Goal: Information Seeking & Learning: Learn about a topic

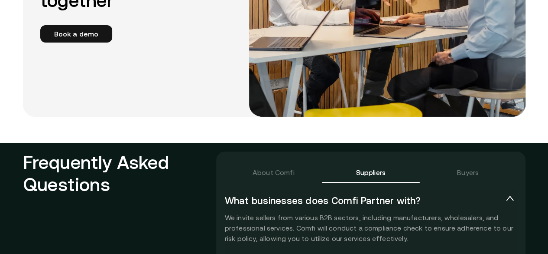
scroll to position [1849, 0]
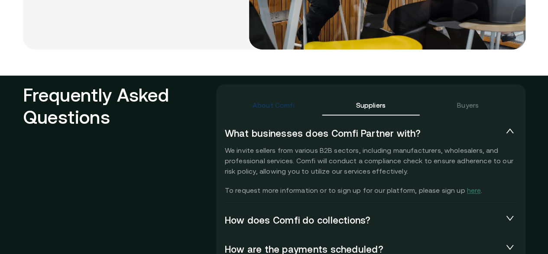
click at [280, 100] on div "About Comfi" at bounding box center [274, 105] width 42 height 10
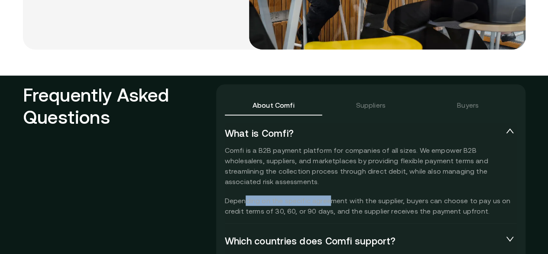
drag, startPoint x: 247, startPoint y: 190, endPoint x: 330, endPoint y: 187, distance: 83.7
click at [330, 187] on p "Comfi is a B2B payment platform for companies of all sizes. We empower B2B whol…" at bounding box center [371, 180] width 292 height 71
click at [374, 188] on p "Comfi is a B2B payment platform for companies of all sizes. We empower B2B whol…" at bounding box center [371, 180] width 292 height 71
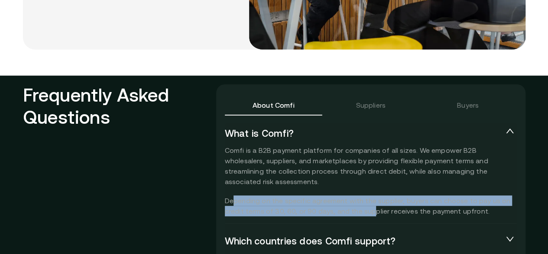
drag, startPoint x: 235, startPoint y: 189, endPoint x: 374, endPoint y: 195, distance: 138.8
click at [374, 195] on p "Comfi is a B2B payment platform for companies of all sizes. We empower B2B whol…" at bounding box center [371, 180] width 292 height 71
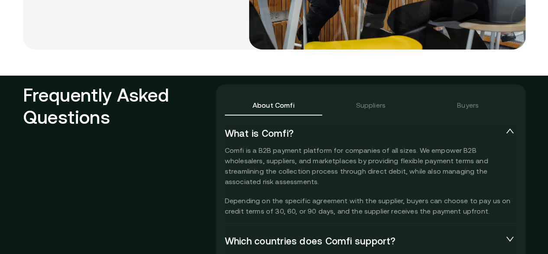
click at [400, 195] on p "Comfi is a B2B payment platform for companies of all sizes. We empower B2B whol…" at bounding box center [371, 180] width 292 height 71
drag, startPoint x: 237, startPoint y: 197, endPoint x: 248, endPoint y: 197, distance: 11.3
click at [248, 197] on p "Comfi is a B2B payment platform for companies of all sizes. We empower B2B whol…" at bounding box center [371, 180] width 292 height 71
click at [296, 198] on p "Comfi is a B2B payment platform for companies of all sizes. We empower B2B whol…" at bounding box center [371, 180] width 292 height 71
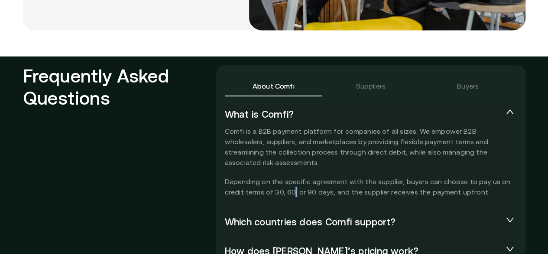
scroll to position [1878, 0]
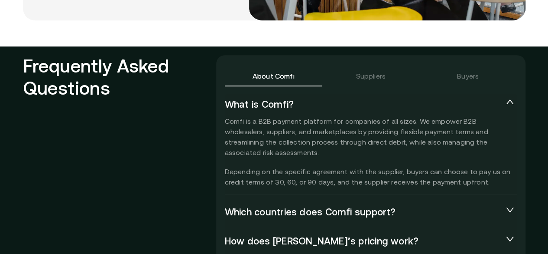
click at [357, 172] on p "Comfi is a B2B payment platform for companies of all sizes. We empower B2B whol…" at bounding box center [371, 151] width 292 height 71
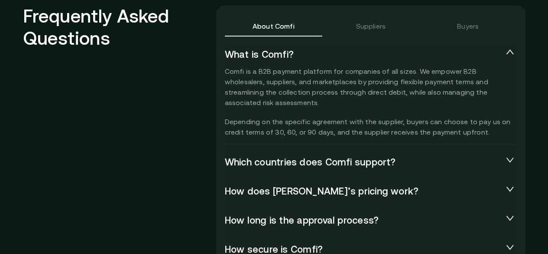
scroll to position [1935, 0]
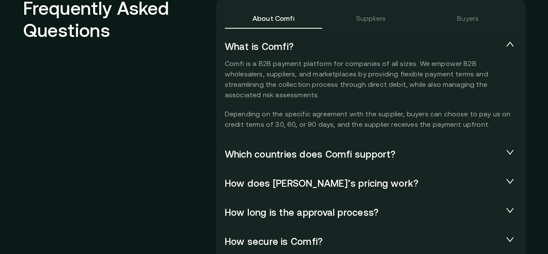
click at [344, 148] on span "Which countries does Comfi support?" at bounding box center [364, 154] width 278 height 12
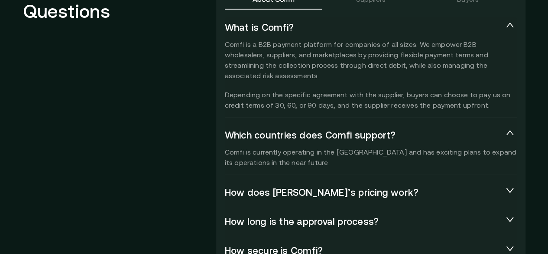
scroll to position [1994, 0]
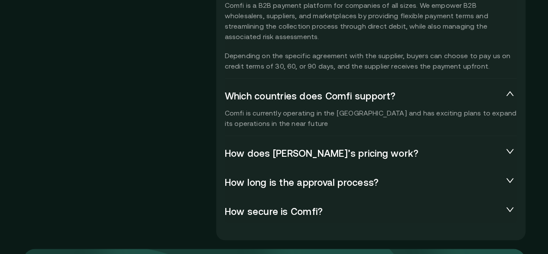
click at [286, 147] on span "How does [PERSON_NAME]’s pricing work?" at bounding box center [364, 153] width 278 height 12
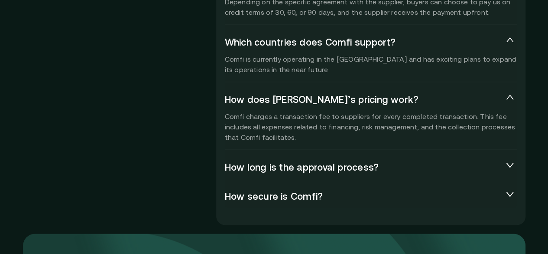
scroll to position [2051, 0]
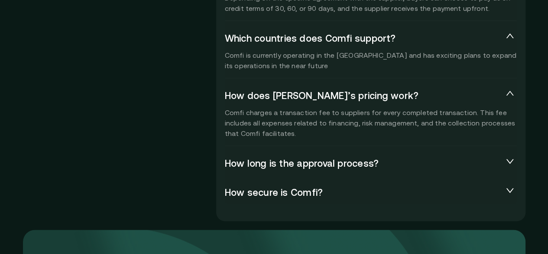
click at [322, 159] on div "How long is the approval process?" at bounding box center [371, 163] width 292 height 23
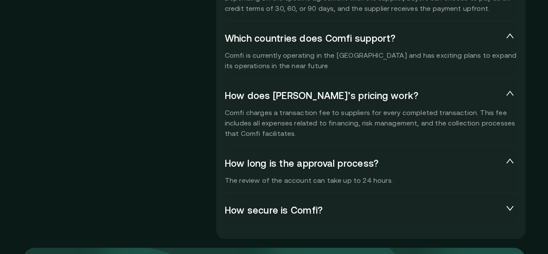
click at [295, 204] on span "How secure is Comfi?" at bounding box center [364, 210] width 278 height 12
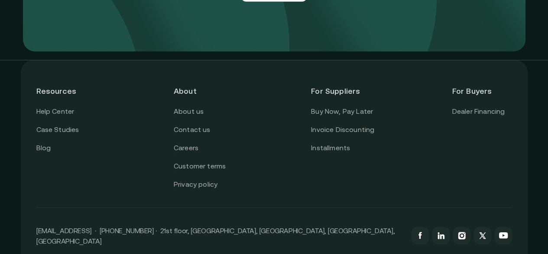
scroll to position [2706, 0]
click at [346, 105] on link "Buy Now, Pay Later" at bounding box center [342, 110] width 62 height 11
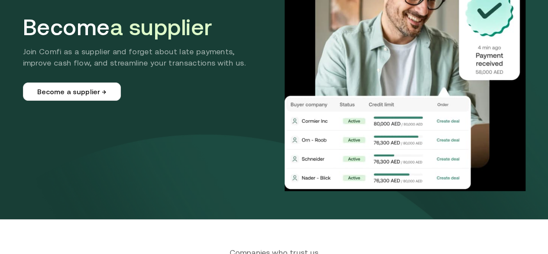
scroll to position [101, 0]
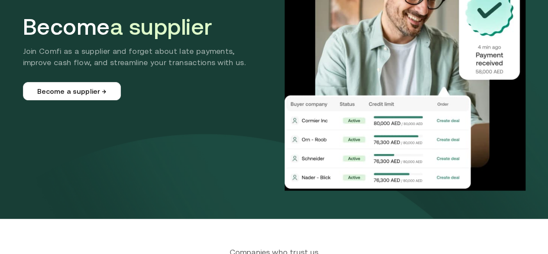
click at [32, 50] on p "Join Comfi as a supplier and forget about late payments, improve cash flow, and…" at bounding box center [143, 57] width 241 height 23
click at [35, 52] on p "Join Comfi as a supplier and forget about late payments, improve cash flow, and…" at bounding box center [143, 57] width 241 height 23
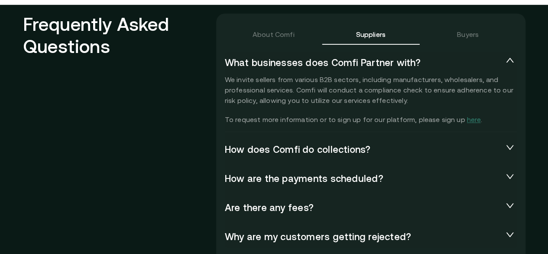
scroll to position [1922, 0]
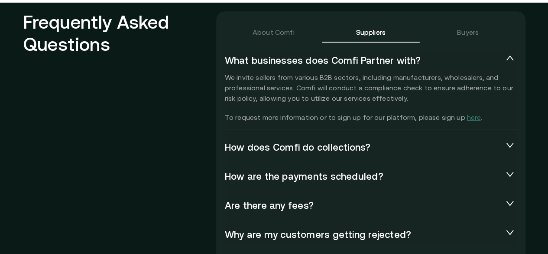
click at [359, 141] on span "How does Comfi do collections?" at bounding box center [364, 147] width 278 height 12
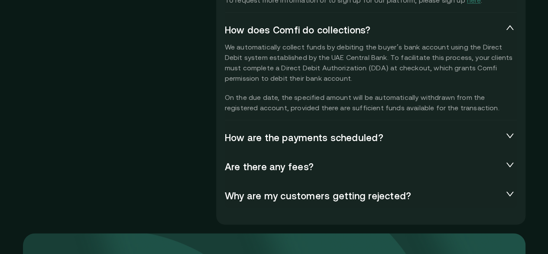
scroll to position [2039, 0]
click at [348, 131] on span "How are the payments scheduled?" at bounding box center [364, 137] width 278 height 12
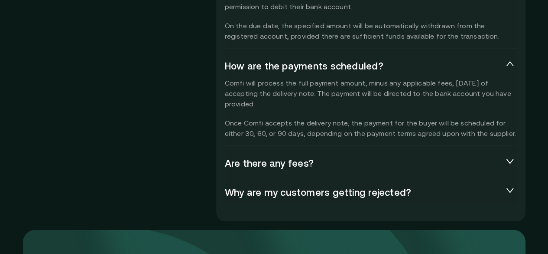
scroll to position [2111, 0]
click at [332, 156] on span "Are there any fees?" at bounding box center [364, 162] width 278 height 12
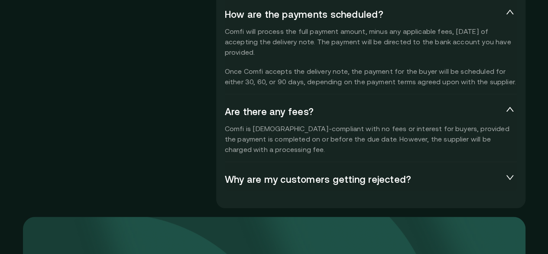
scroll to position [2162, 0]
click at [335, 173] on span "Why are my customers getting rejected?" at bounding box center [364, 179] width 278 height 12
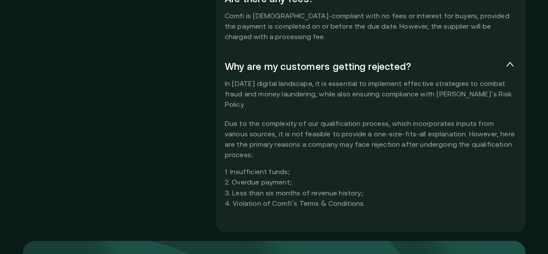
scroll to position [2275, 0]
click at [257, 137] on div "In today’s digital landscape, it is essential to implement effective strategies…" at bounding box center [371, 143] width 292 height 130
click at [257, 146] on div "In today’s digital landscape, it is essential to implement effective strategies…" at bounding box center [371, 143] width 292 height 130
click at [259, 159] on div "In today’s digital landscape, it is essential to implement effective strategies…" at bounding box center [371, 143] width 292 height 130
click at [260, 170] on div "In today’s digital landscape, it is essential to implement effective strategies…" at bounding box center [371, 143] width 292 height 130
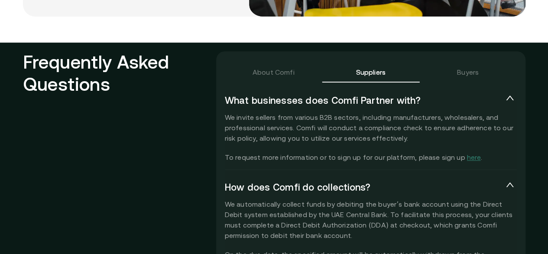
scroll to position [1881, 0]
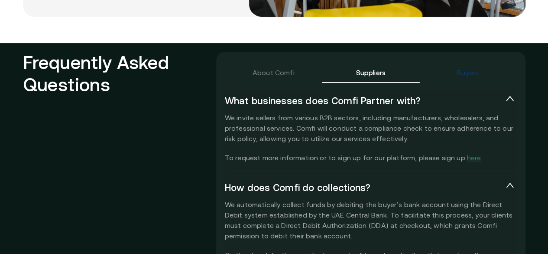
click at [478, 67] on div "Buyers" at bounding box center [468, 72] width 22 height 10
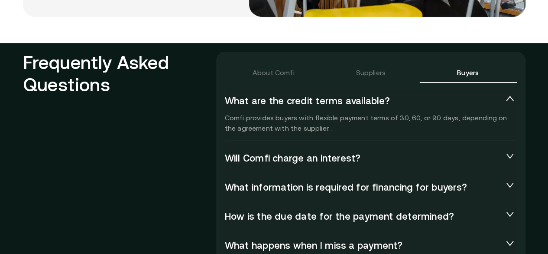
click at [318, 152] on span "Will Comfi charge an interest?" at bounding box center [364, 158] width 278 height 12
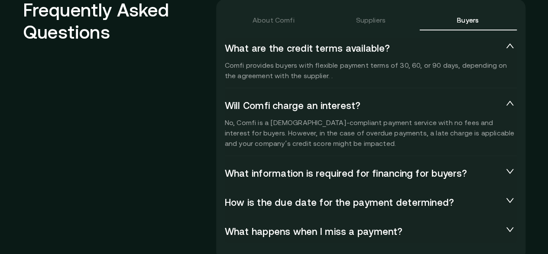
scroll to position [1937, 0]
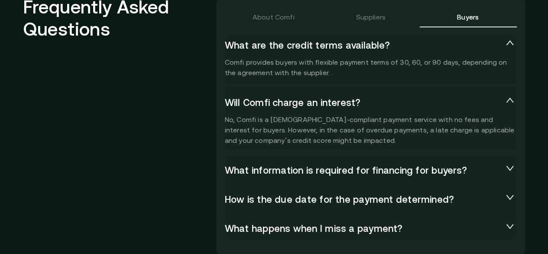
click at [314, 164] on span "What information is required for financing for buyers?" at bounding box center [364, 170] width 278 height 12
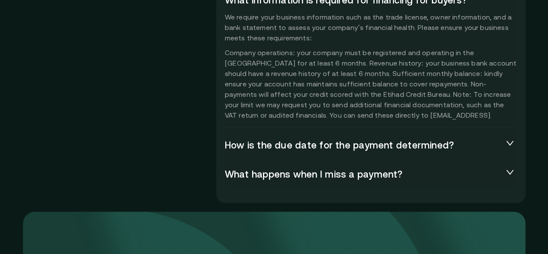
scroll to position [2107, 0]
click at [316, 139] on span "How is the due date for the payment determined?" at bounding box center [364, 145] width 278 height 12
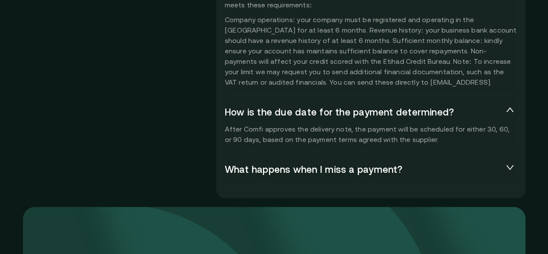
scroll to position [2140, 0]
click at [310, 163] on span "What happens when I miss a payment?" at bounding box center [364, 169] width 278 height 12
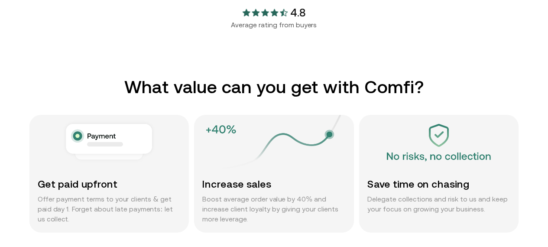
scroll to position [0, 0]
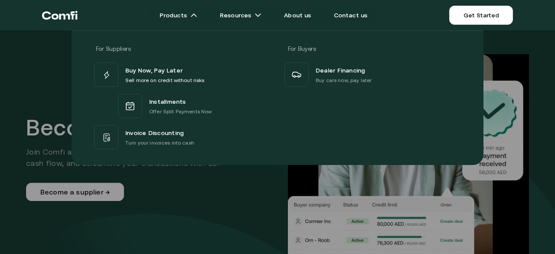
click at [183, 187] on div at bounding box center [277, 157] width 555 height 254
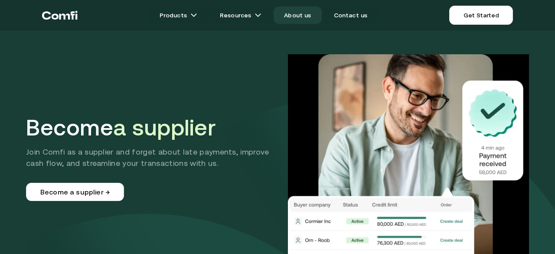
click at [304, 17] on link "About us" at bounding box center [297, 15] width 48 height 17
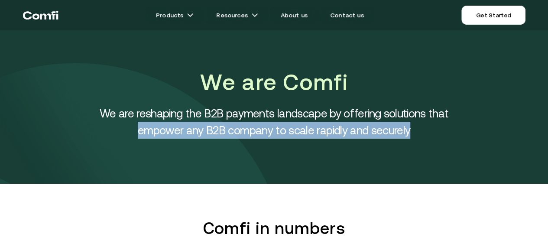
drag, startPoint x: 137, startPoint y: 130, endPoint x: 435, endPoint y: 133, distance: 298.2
click at [435, 133] on h4 "We are reshaping the B2B payments landscape by offering solutions that empower …" at bounding box center [274, 122] width 390 height 34
click at [256, 132] on h4 "We are reshaping the B2B payments landscape by offering solutions that empower …" at bounding box center [274, 122] width 390 height 34
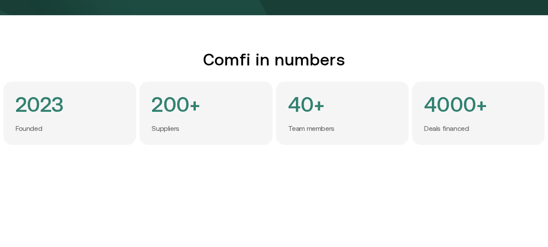
scroll to position [173, 0]
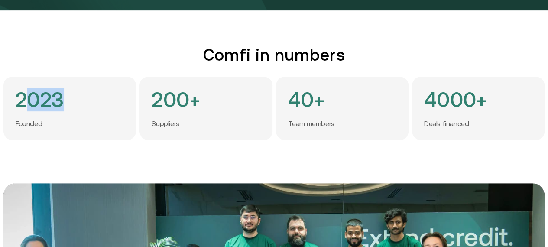
drag, startPoint x: 24, startPoint y: 96, endPoint x: 70, endPoint y: 92, distance: 46.5
click at [70, 92] on div "2023 Founded" at bounding box center [69, 108] width 133 height 63
click at [160, 89] on h4 "200+" at bounding box center [176, 100] width 49 height 22
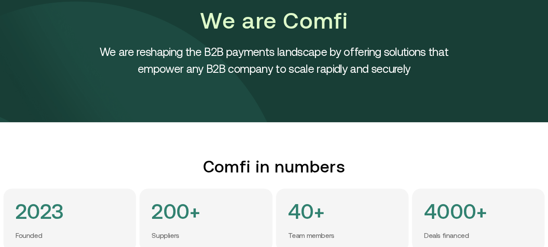
scroll to position [0, 0]
